Goal: Transaction & Acquisition: Purchase product/service

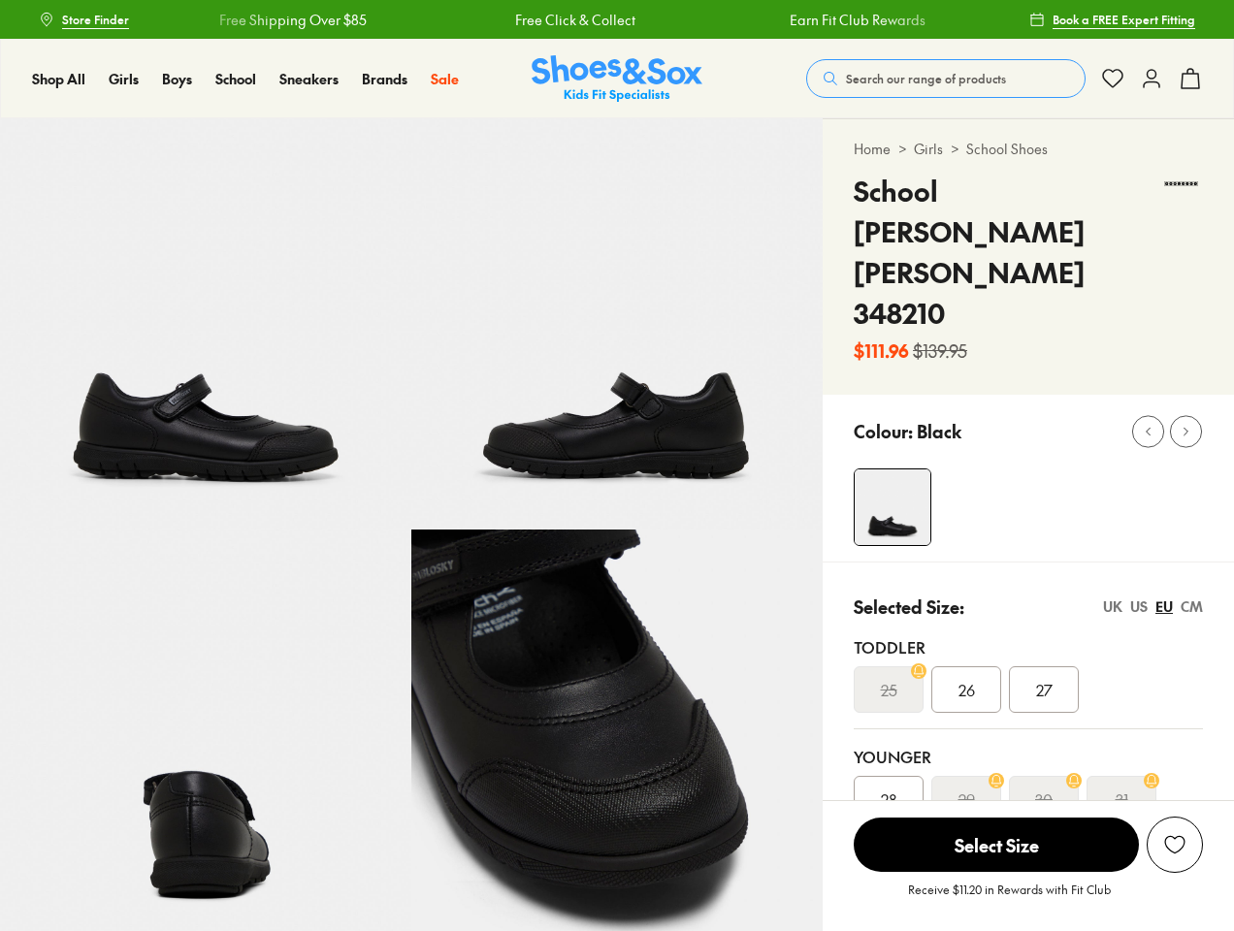
select select "*"
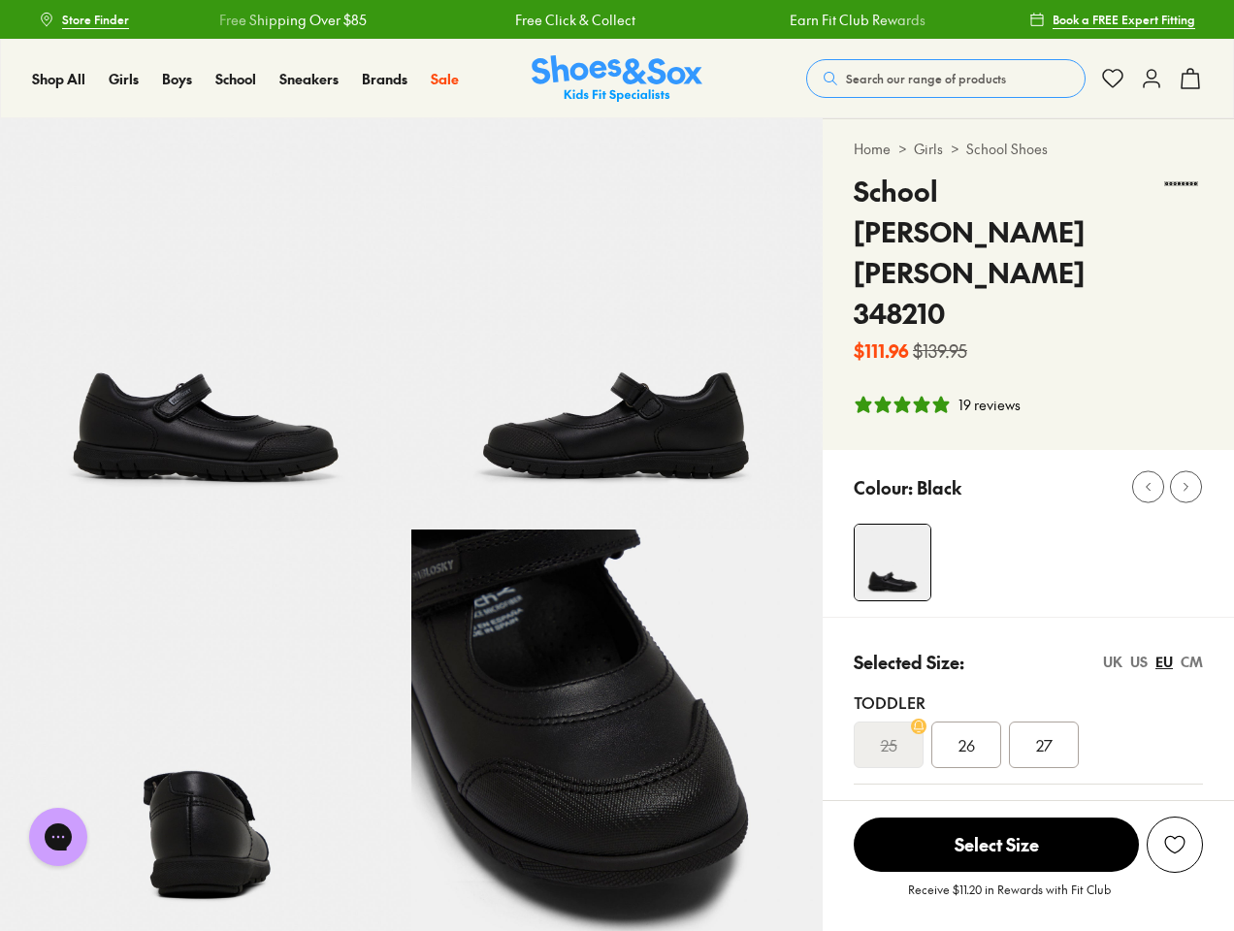
click at [617, 19] on div "Free Click & Collect" at bounding box center [574, 20] width 267 height 20
click at [946, 79] on span "Search our range of products" at bounding box center [926, 78] width 160 height 17
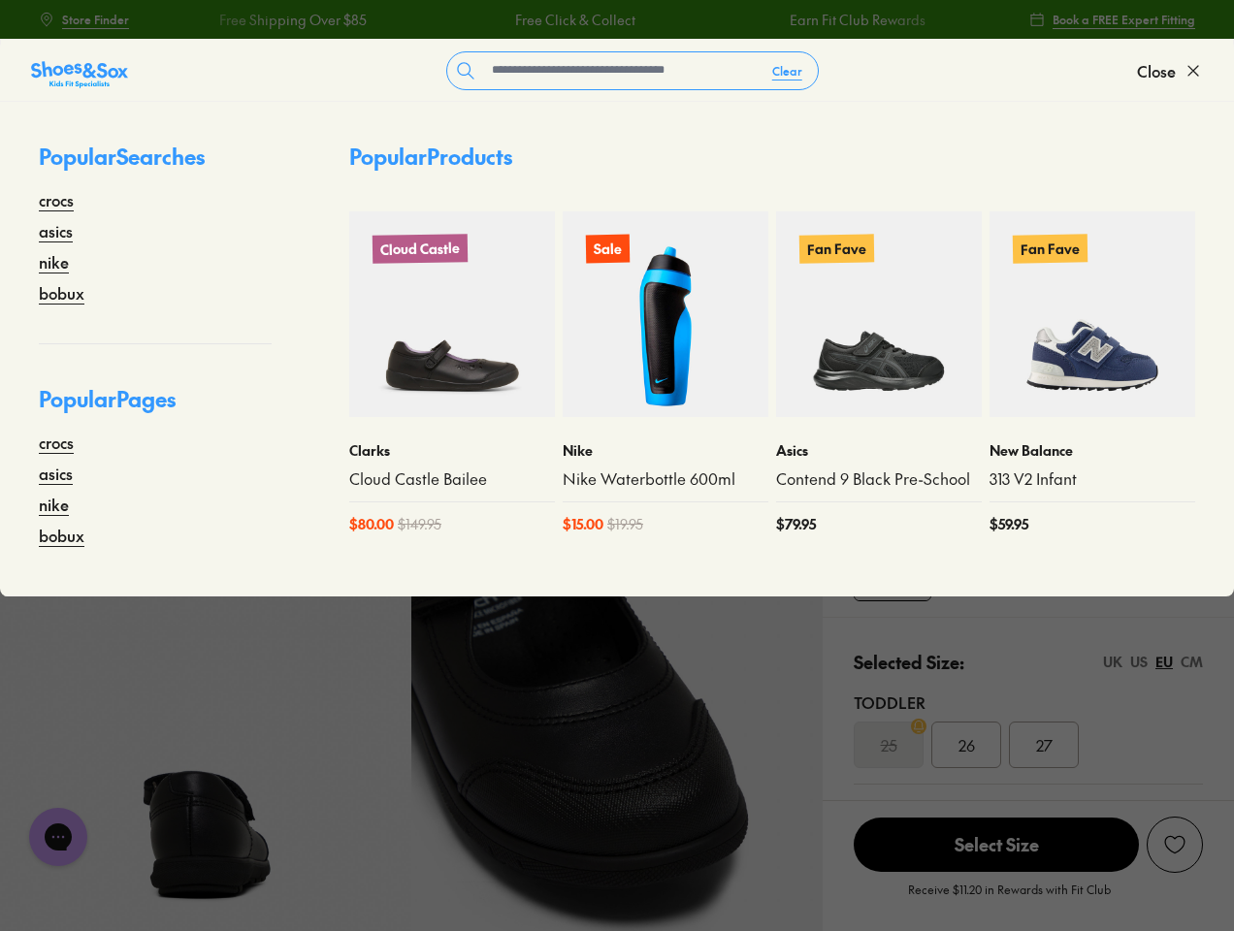
click at [788, 71] on button "Clear" at bounding box center [787, 70] width 61 height 35
click at [1170, 71] on span "Close" at bounding box center [1156, 70] width 39 height 23
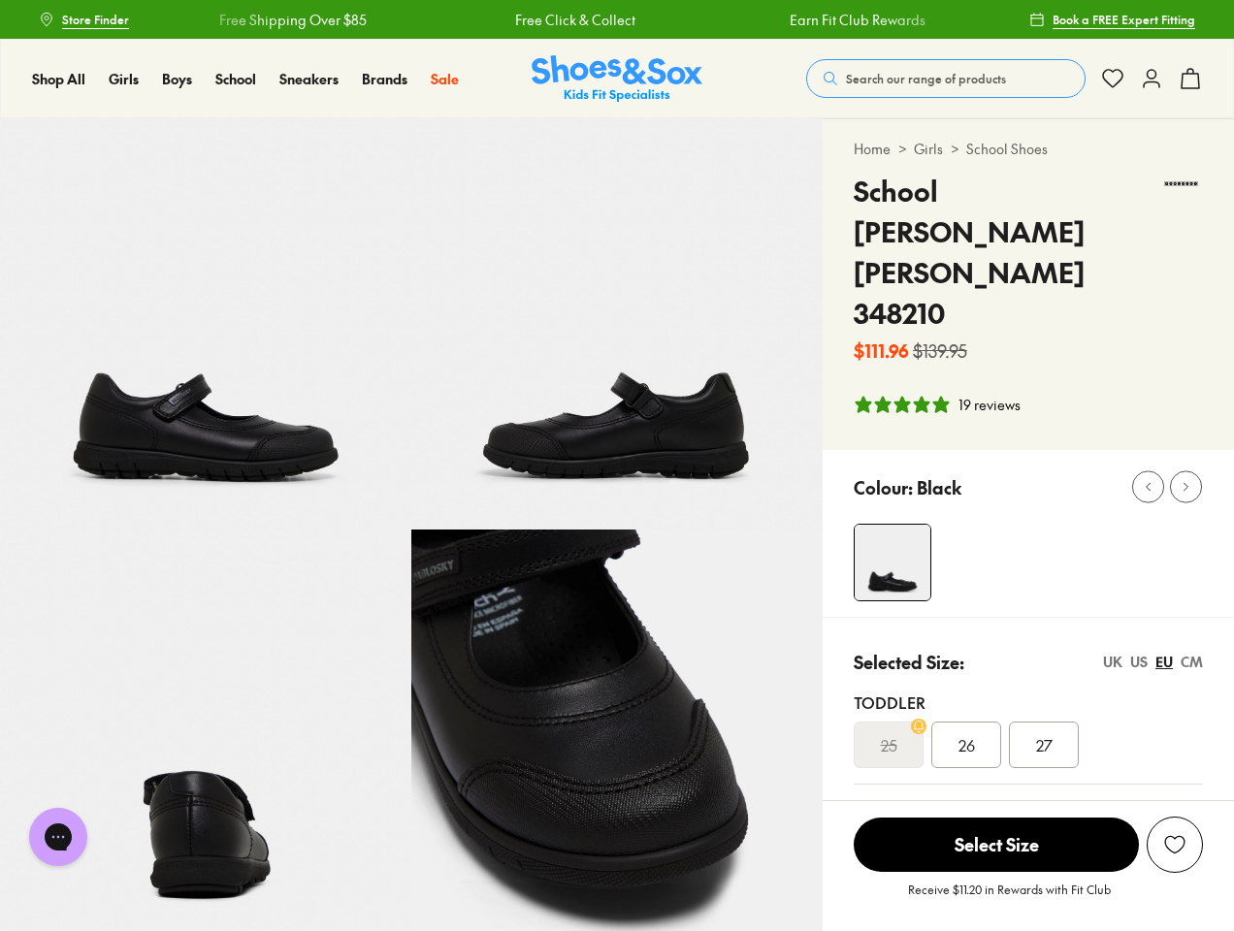
click at [1190, 79] on icon at bounding box center [1190, 78] width 23 height 23
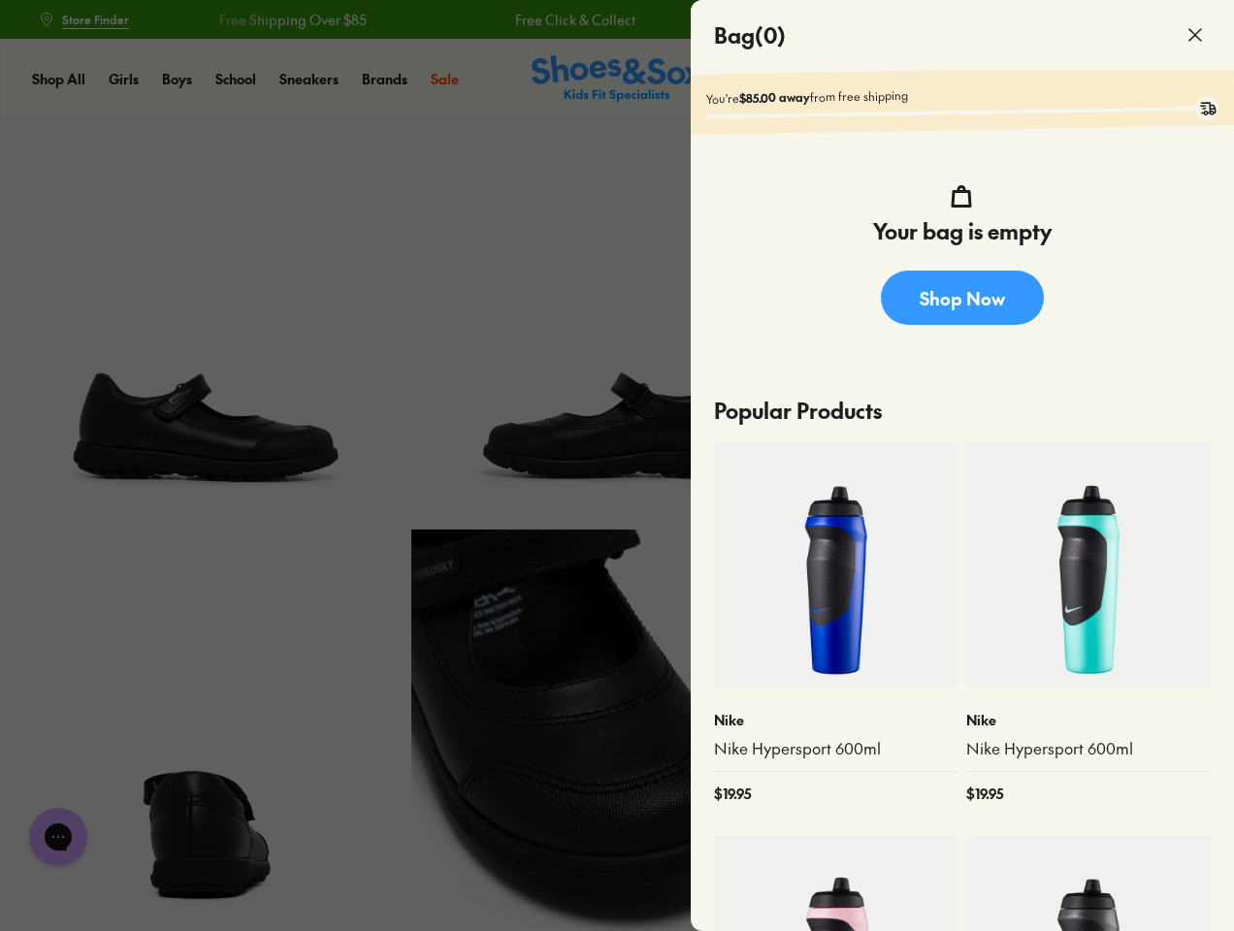
click at [936, 323] on div at bounding box center [617, 465] width 1234 height 931
click at [1044, 524] on div at bounding box center [1044, 563] width 380 height 78
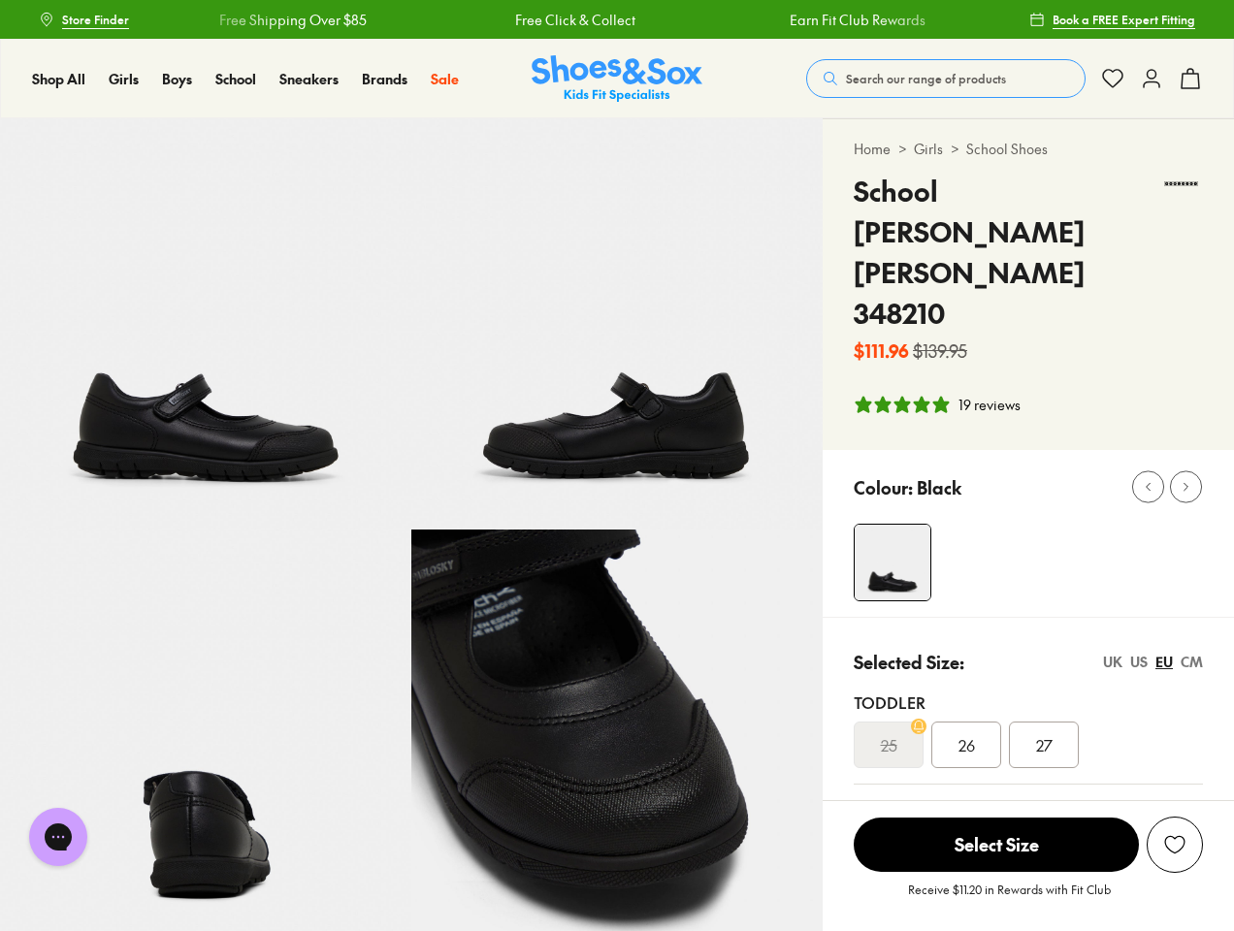
click at [1148, 480] on icon at bounding box center [1148, 487] width 15 height 15
click at [1185, 480] on icon at bounding box center [1186, 487] width 15 height 15
click at [1028, 800] on div "Younger" at bounding box center [1028, 811] width 349 height 23
